Goal: Task Accomplishment & Management: Complete application form

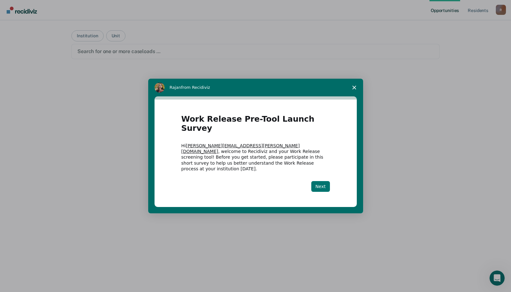
click at [324, 181] on button "Next" at bounding box center [320, 186] width 19 height 11
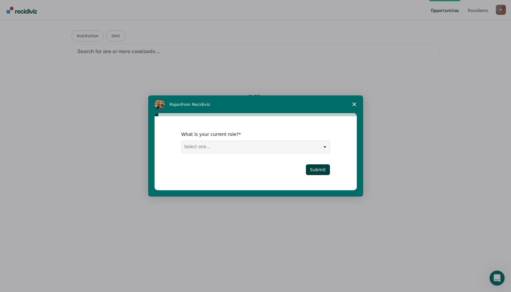
click at [325, 148] on select "Select one... Case Manager FUM Assistant [PERSON_NAME] [PERSON_NAME]" at bounding box center [256, 147] width 148 height 12
select select "FUM"
click at [182, 141] on select "Select one... Case Manager FUM Assistant [PERSON_NAME] [PERSON_NAME]" at bounding box center [256, 147] width 148 height 12
click at [326, 172] on button "Submit" at bounding box center [318, 169] width 24 height 11
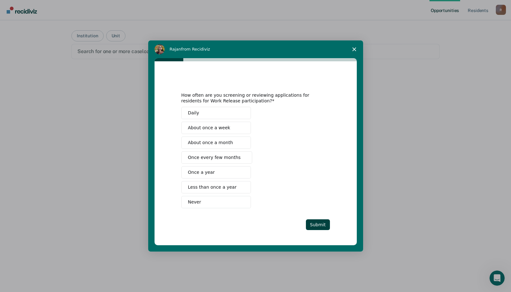
click at [202, 204] on button "Never" at bounding box center [217, 202] width 70 height 12
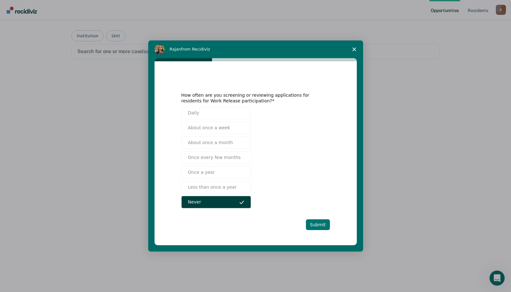
click at [313, 223] on button "Submit" at bounding box center [318, 224] width 24 height 11
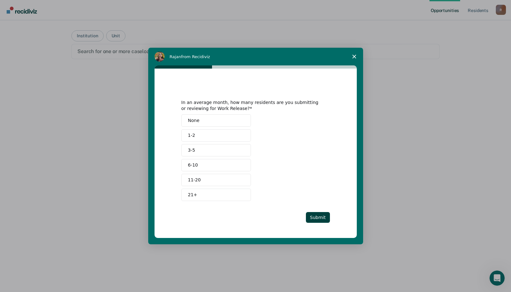
click at [191, 119] on span "None" at bounding box center [194, 120] width 12 height 7
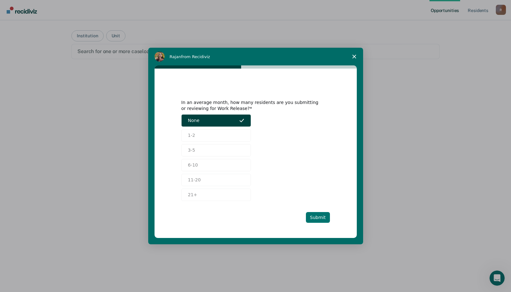
click at [319, 218] on button "Submit" at bounding box center [318, 217] width 24 height 11
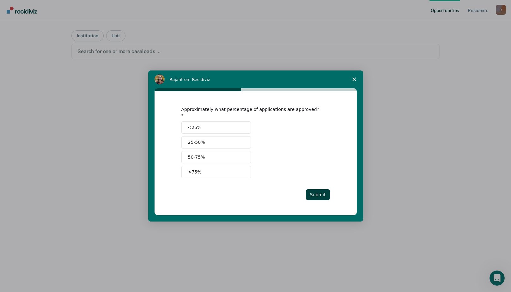
click at [199, 128] on button "<25%" at bounding box center [217, 127] width 70 height 12
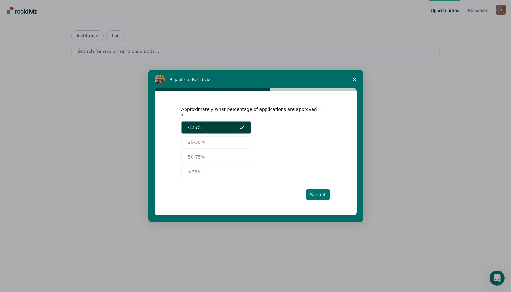
click at [320, 190] on button "Submit" at bounding box center [318, 194] width 24 height 11
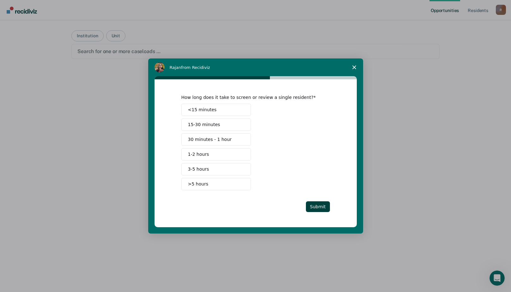
click at [205, 108] on span "<15 minutes" at bounding box center [202, 110] width 29 height 7
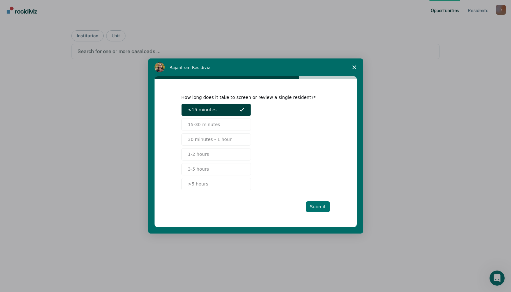
click at [317, 203] on button "Submit" at bounding box center [318, 206] width 24 height 11
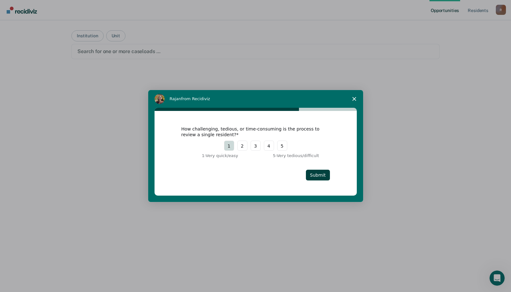
click at [229, 144] on button "1" at bounding box center [229, 146] width 10 height 10
click at [321, 173] on button "Submit" at bounding box center [318, 175] width 24 height 11
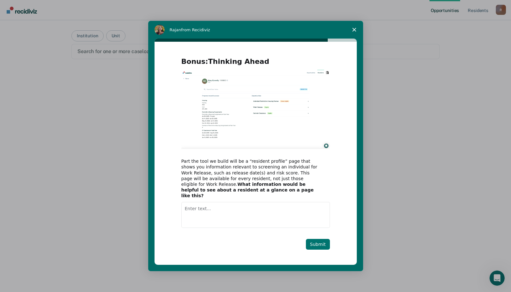
click at [318, 239] on button "Submit" at bounding box center [318, 244] width 24 height 11
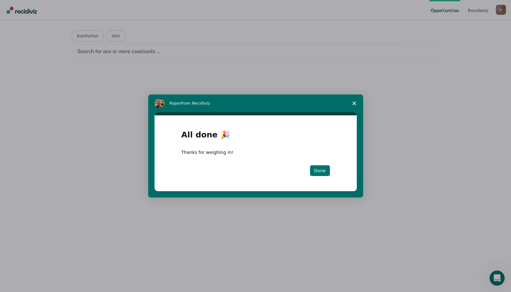
click at [321, 169] on button "Done" at bounding box center [320, 170] width 20 height 11
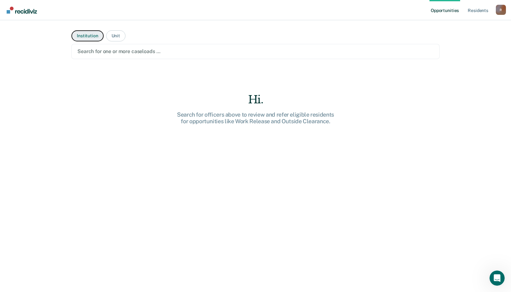
click at [94, 34] on button "Institution" at bounding box center [87, 35] width 32 height 11
click at [172, 48] on div at bounding box center [255, 51] width 356 height 7
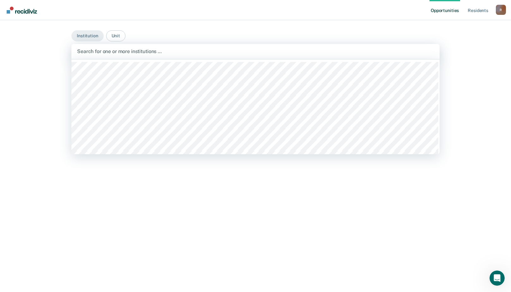
scroll to position [95, 0]
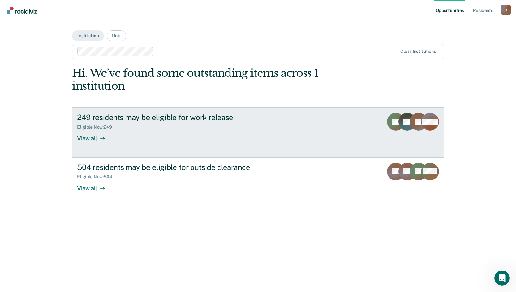
click at [91, 139] on div "View all" at bounding box center [94, 136] width 35 height 12
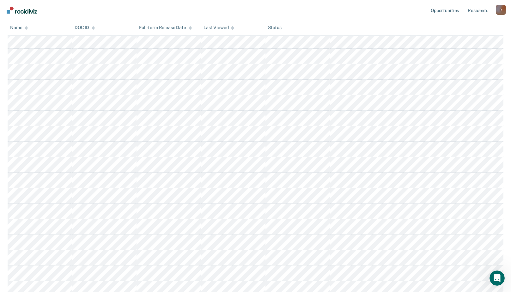
scroll to position [95, 0]
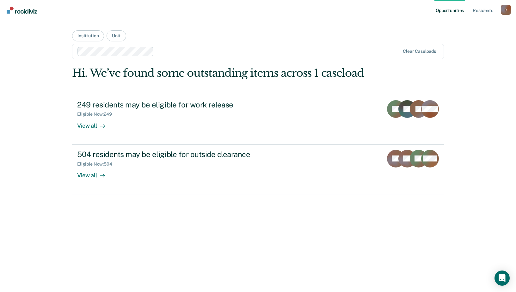
drag, startPoint x: 113, startPoint y: 2, endPoint x: 361, endPoint y: 12, distance: 249.1
click at [361, 12] on nav "Opportunities Resident s [PERSON_NAME][EMAIL_ADDRESS][PERSON_NAME][DOMAIN_NAME]…" at bounding box center [258, 10] width 516 height 20
click at [502, 64] on div "Opportunities Resident s [PERSON_NAME][EMAIL_ADDRESS][PERSON_NAME][DOMAIN_NAME]…" at bounding box center [258, 146] width 516 height 292
